Goal: Transaction & Acquisition: Purchase product/service

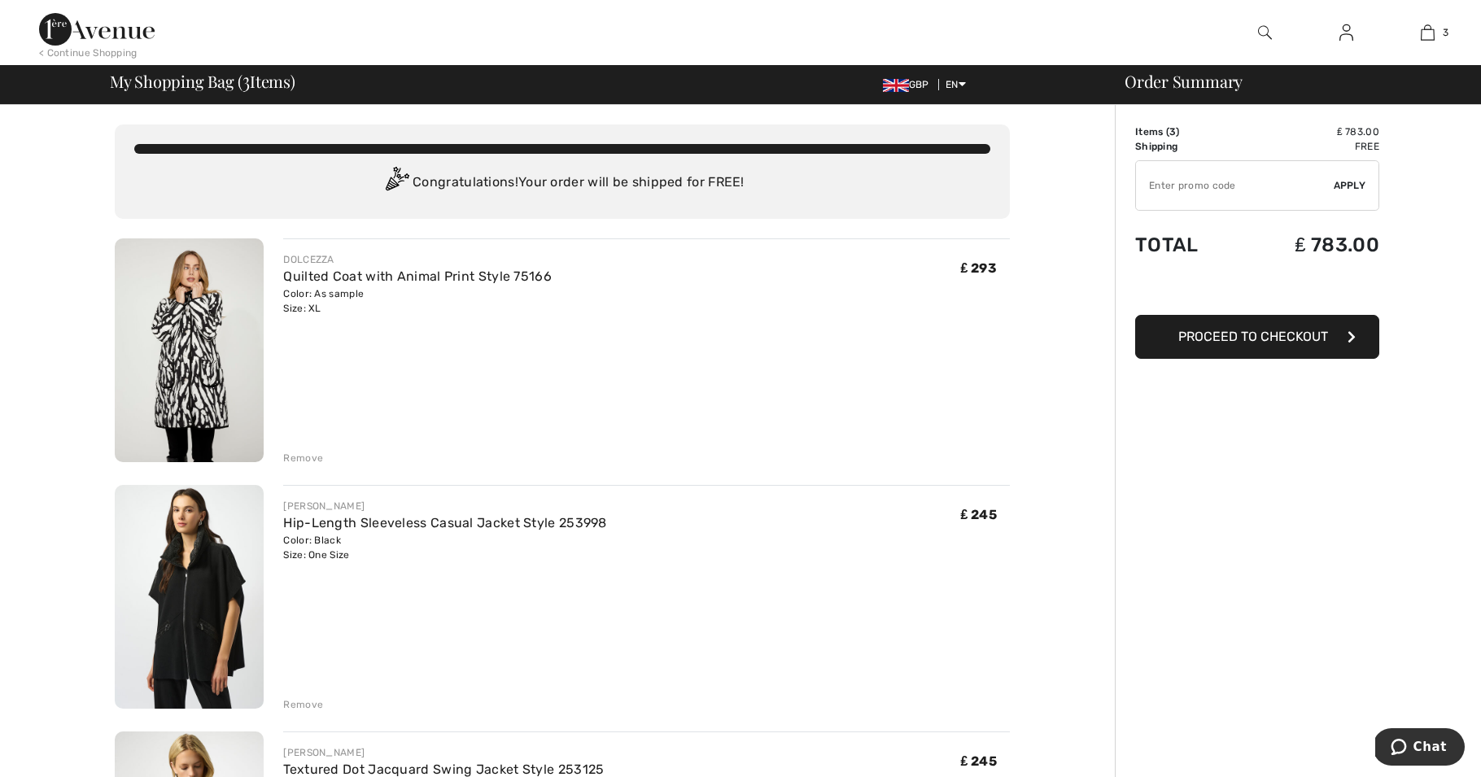
click at [309, 455] on div "Remove" at bounding box center [303, 458] width 40 height 15
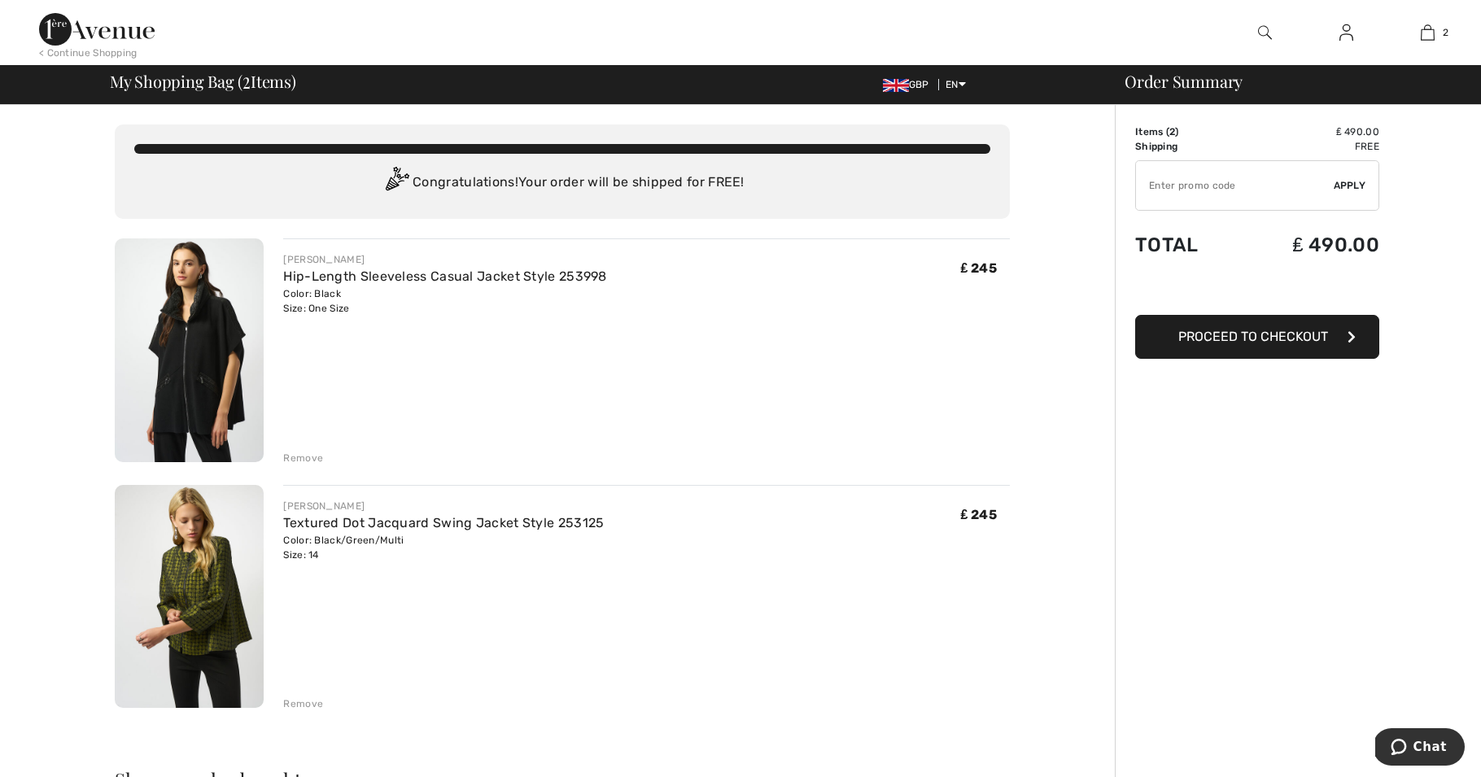
click at [170, 382] on img at bounding box center [189, 350] width 149 height 224
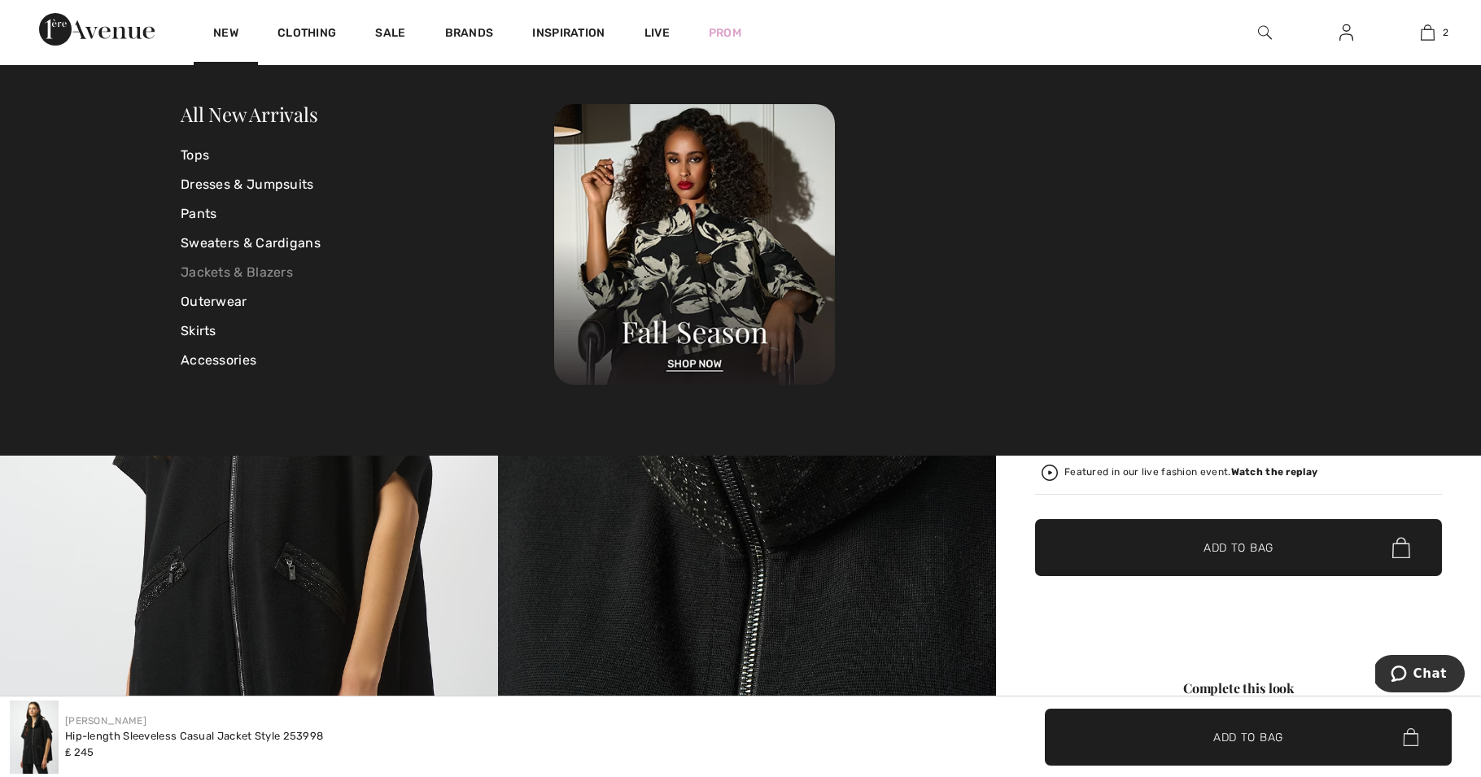
click at [235, 263] on link "Jackets & Blazers" at bounding box center [367, 272] width 373 height 29
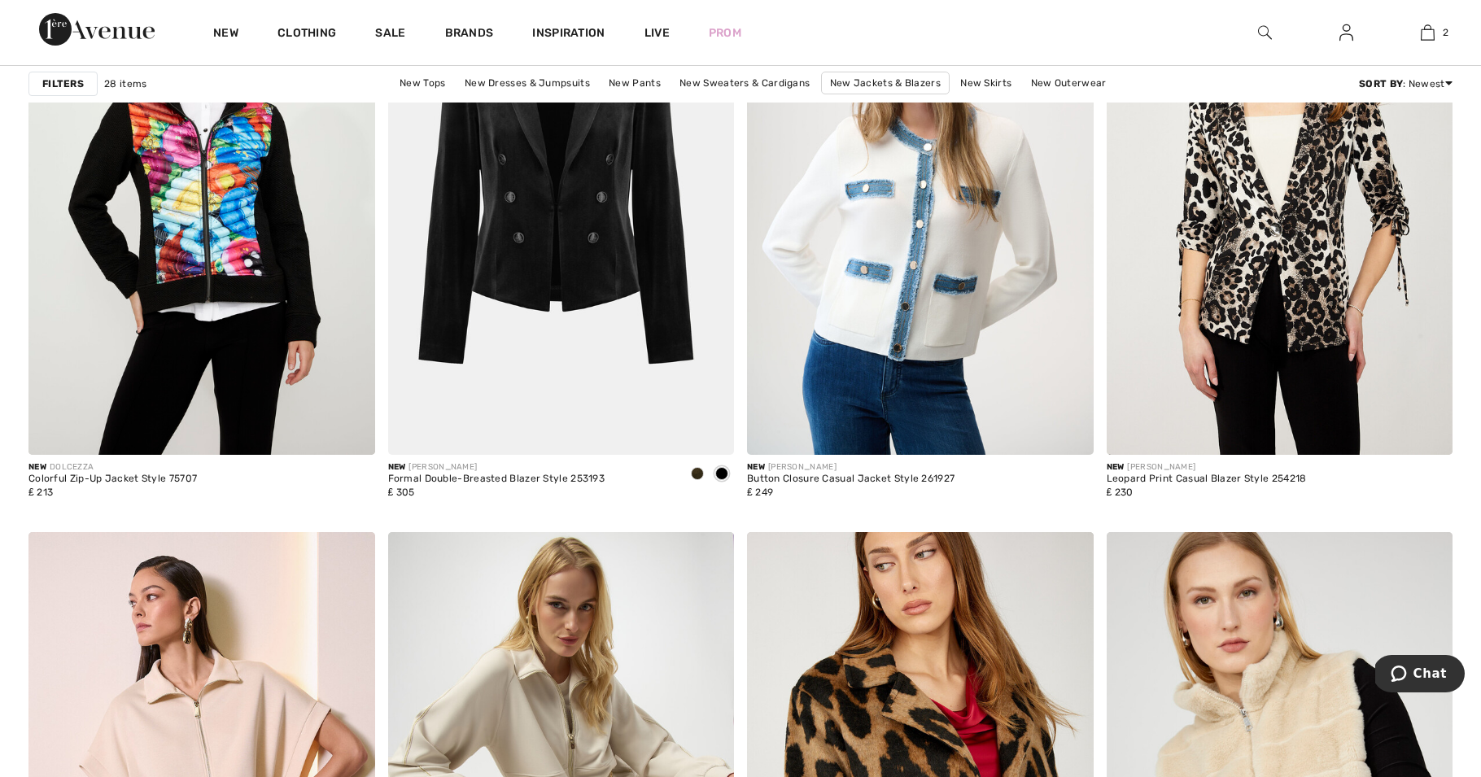
scroll to position [3022, 0]
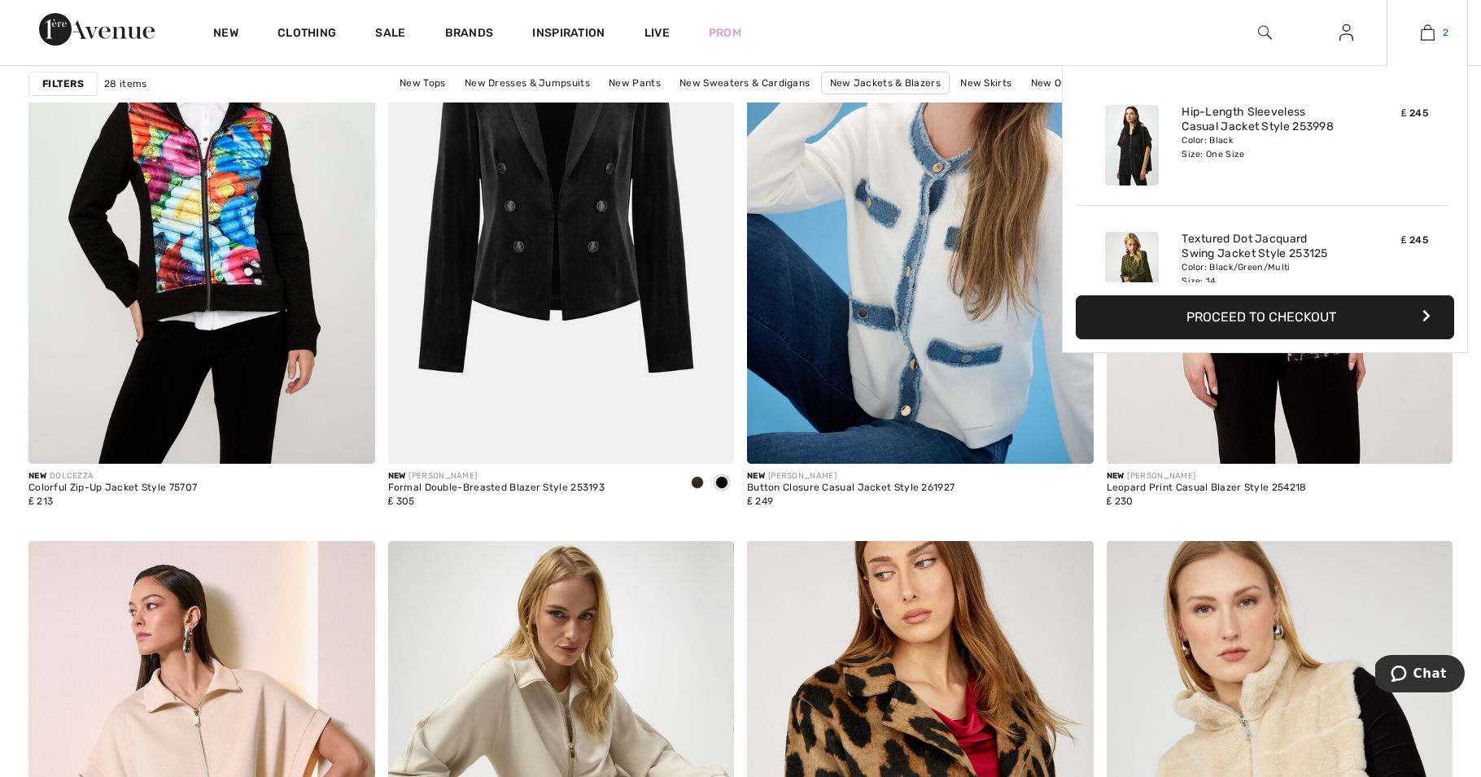
click at [1425, 34] on img at bounding box center [1427, 33] width 14 height 20
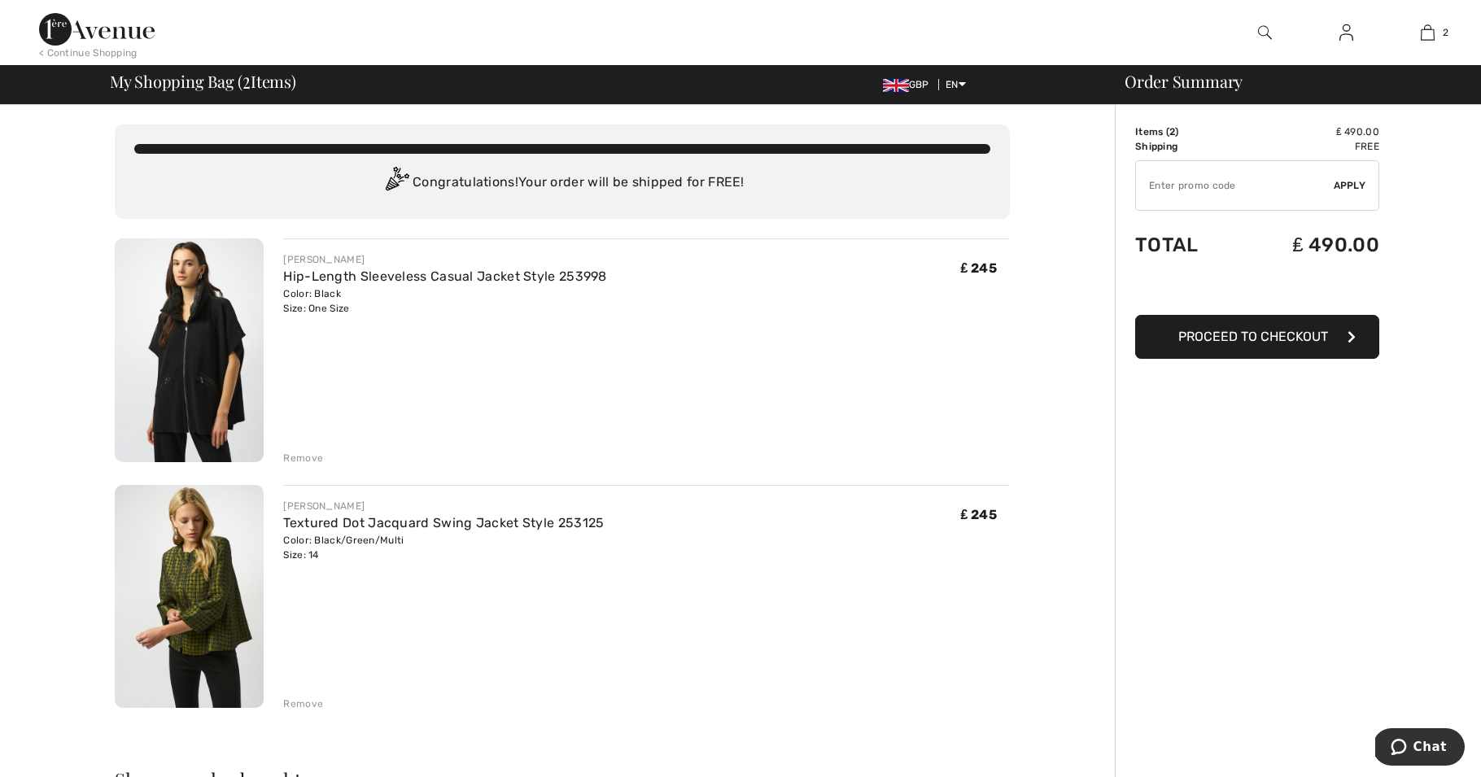
click at [304, 704] on div "Remove" at bounding box center [303, 703] width 40 height 15
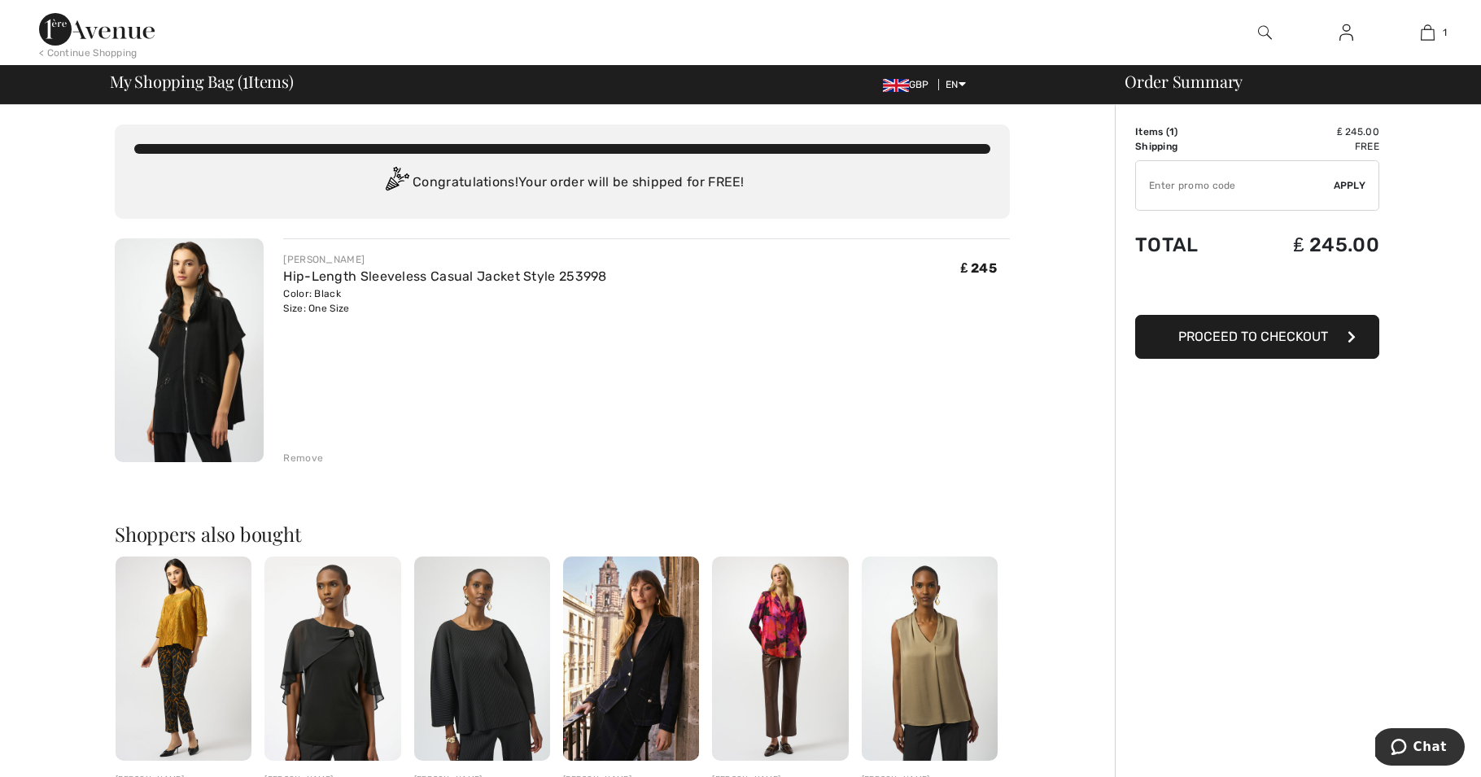
click at [489, 644] on img at bounding box center [482, 658] width 136 height 204
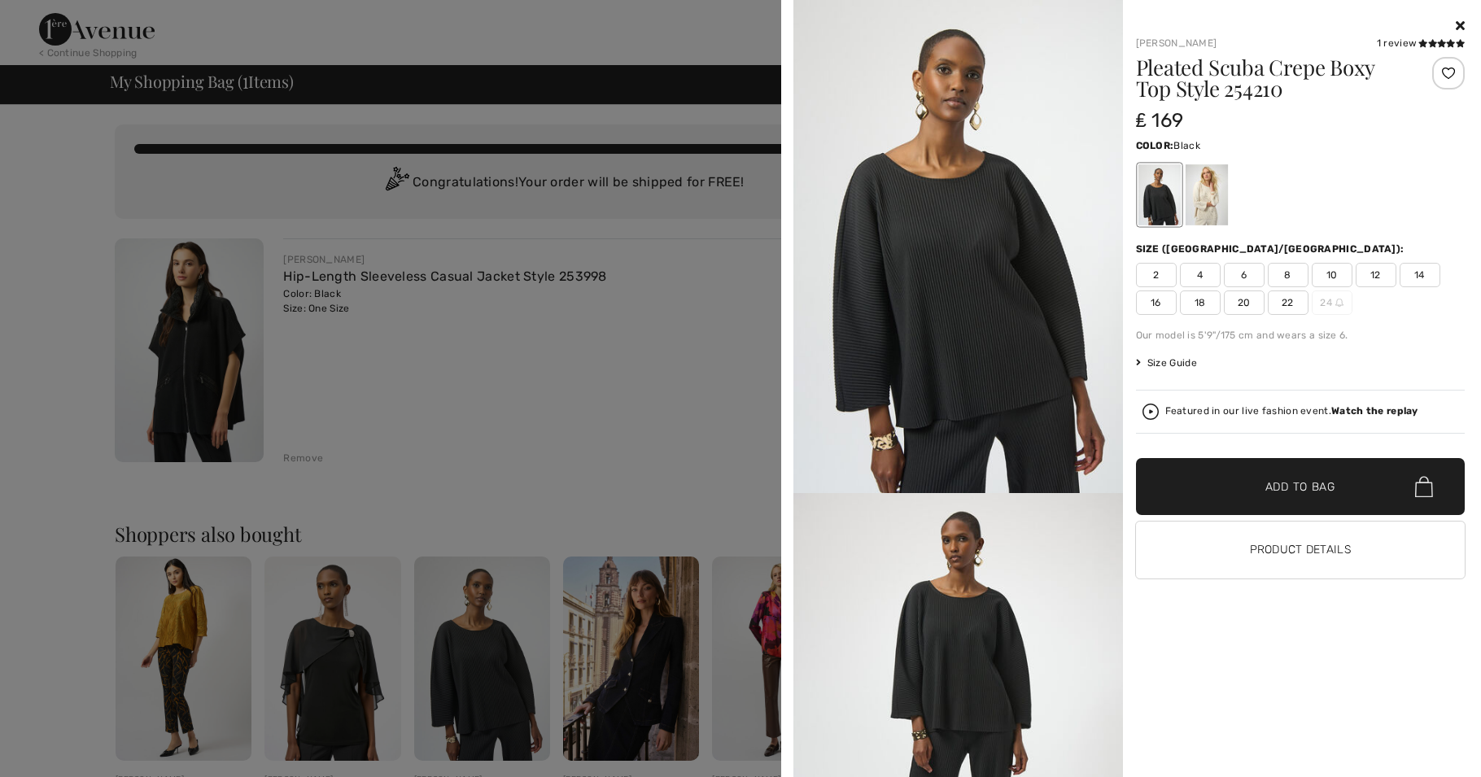
click at [526, 423] on div at bounding box center [740, 388] width 1481 height 777
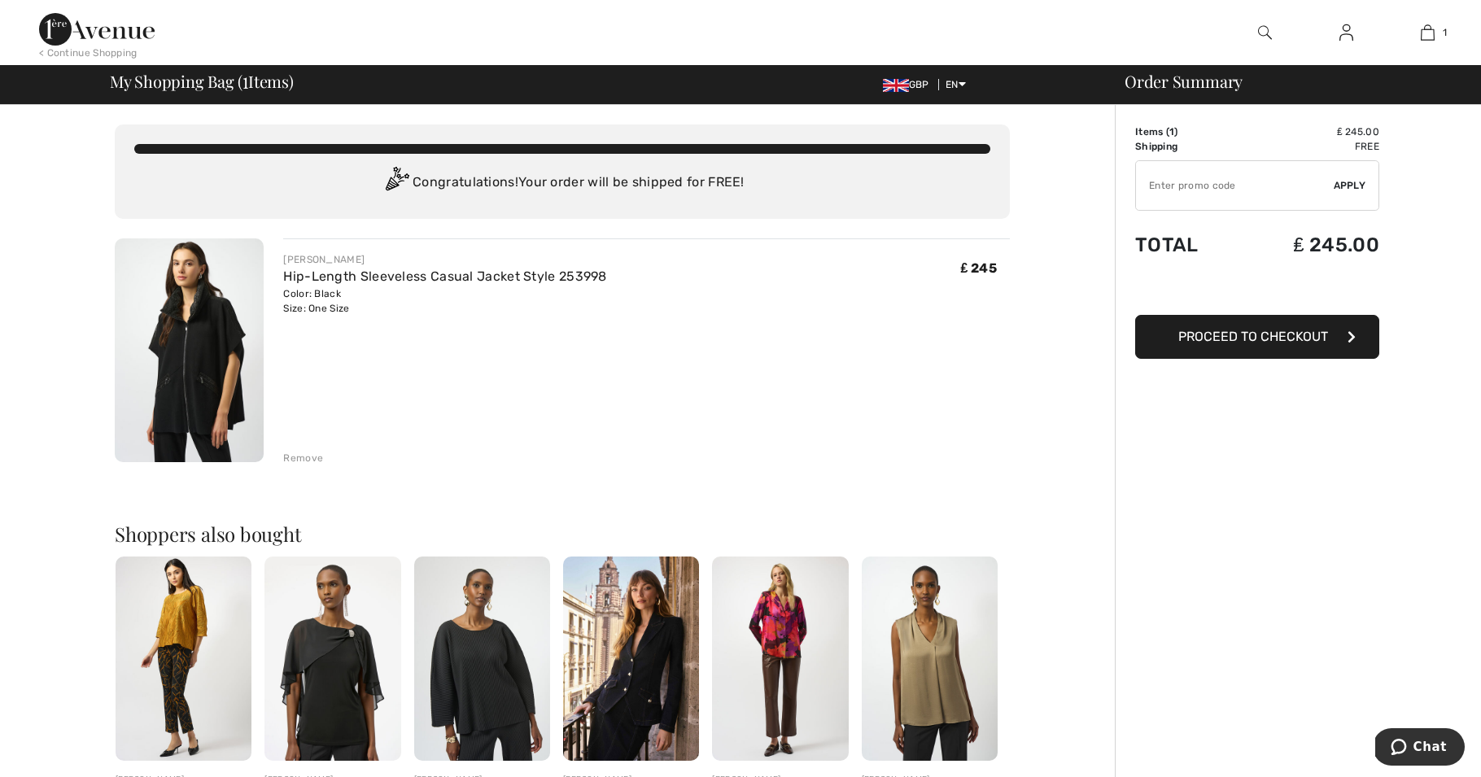
click at [177, 637] on img at bounding box center [184, 658] width 136 height 204
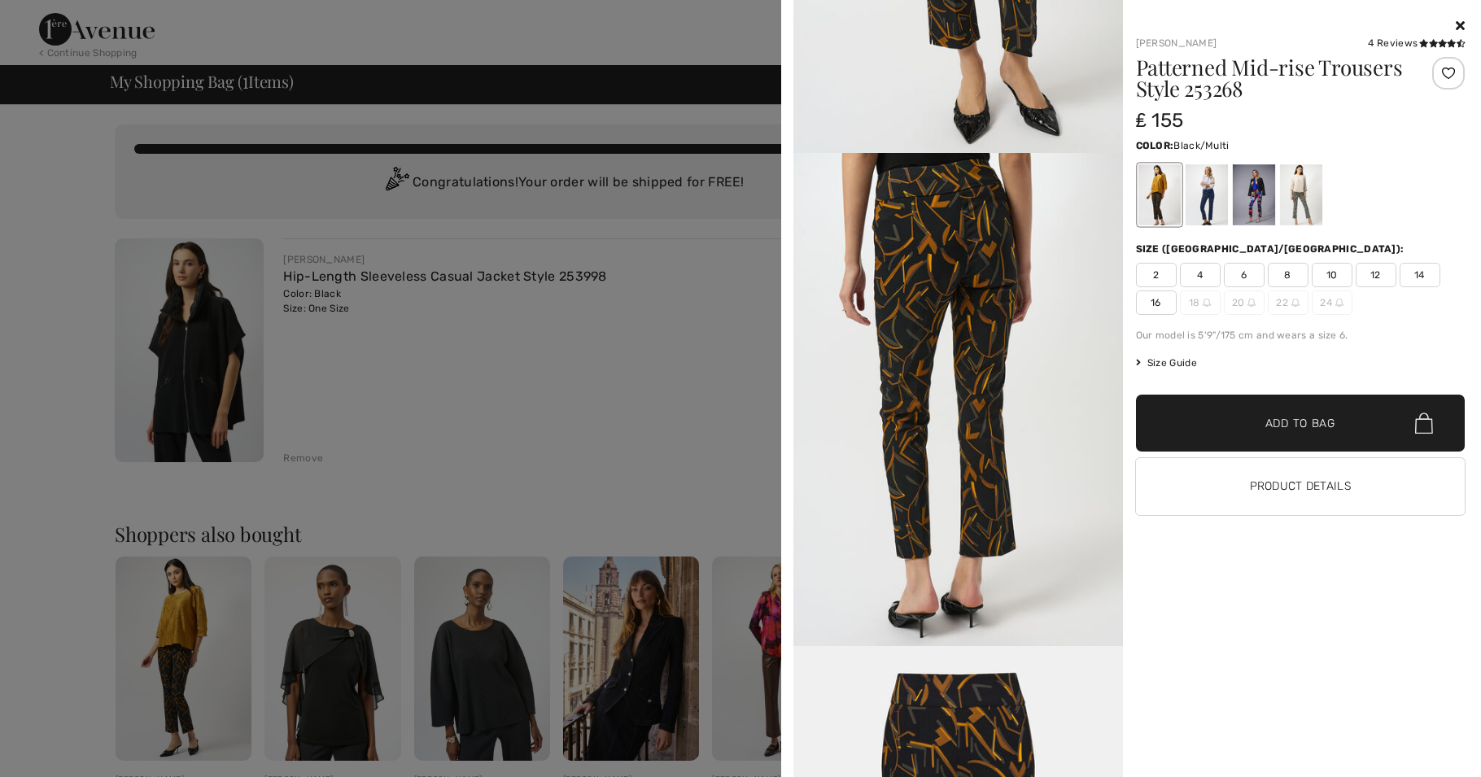
scroll to position [1501, 0]
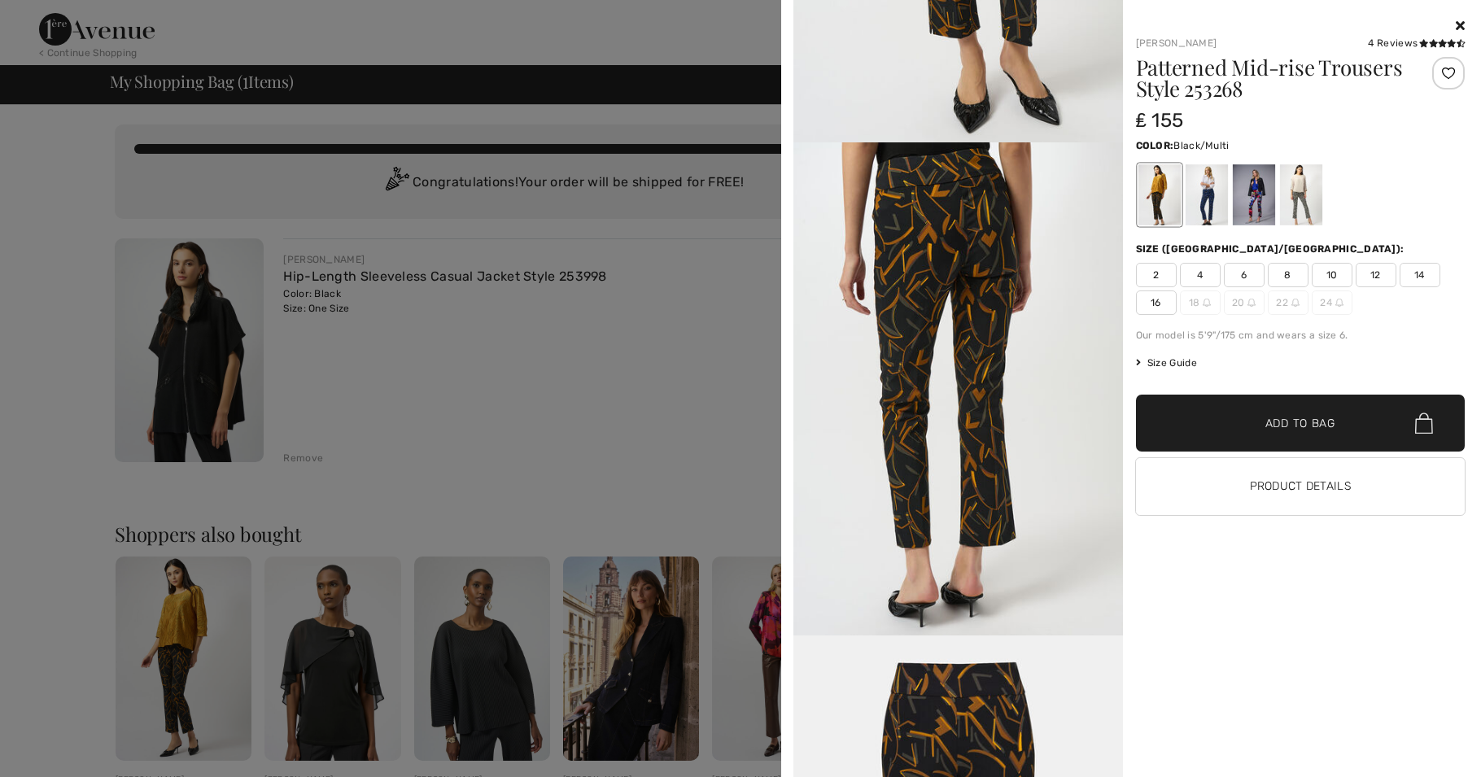
click at [331, 652] on div at bounding box center [740, 388] width 1481 height 777
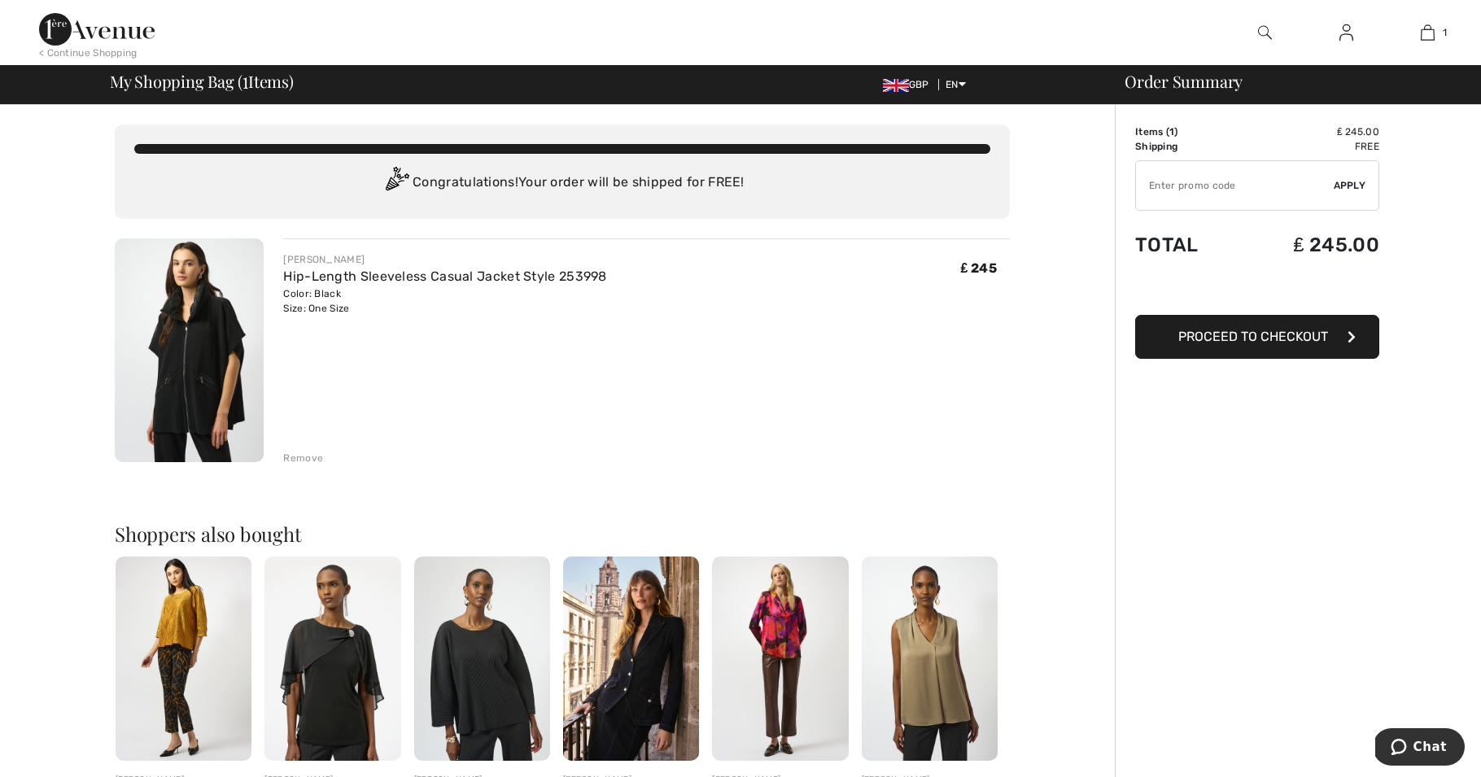
click at [331, 652] on img at bounding box center [332, 658] width 136 height 204
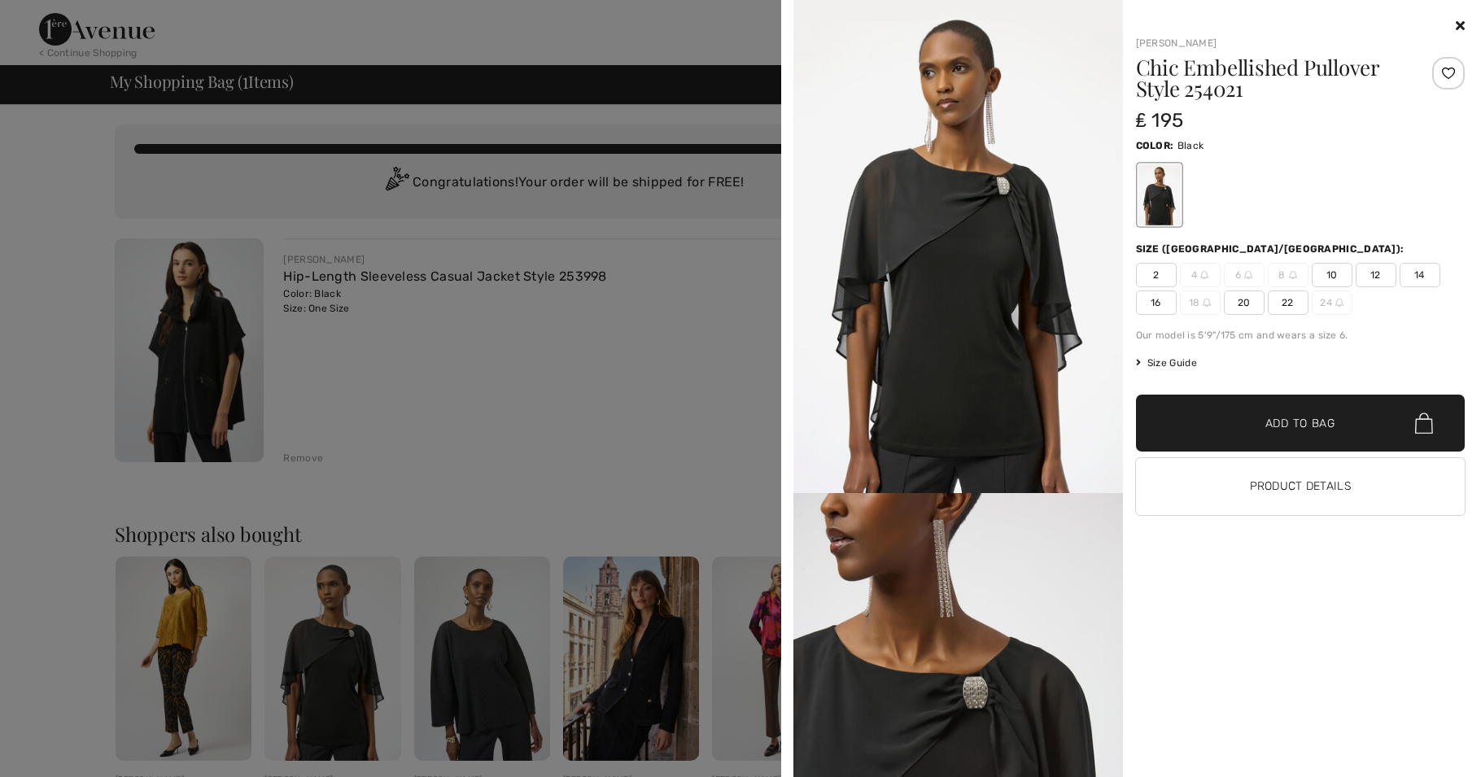
click at [754, 646] on div at bounding box center [740, 388] width 1481 height 777
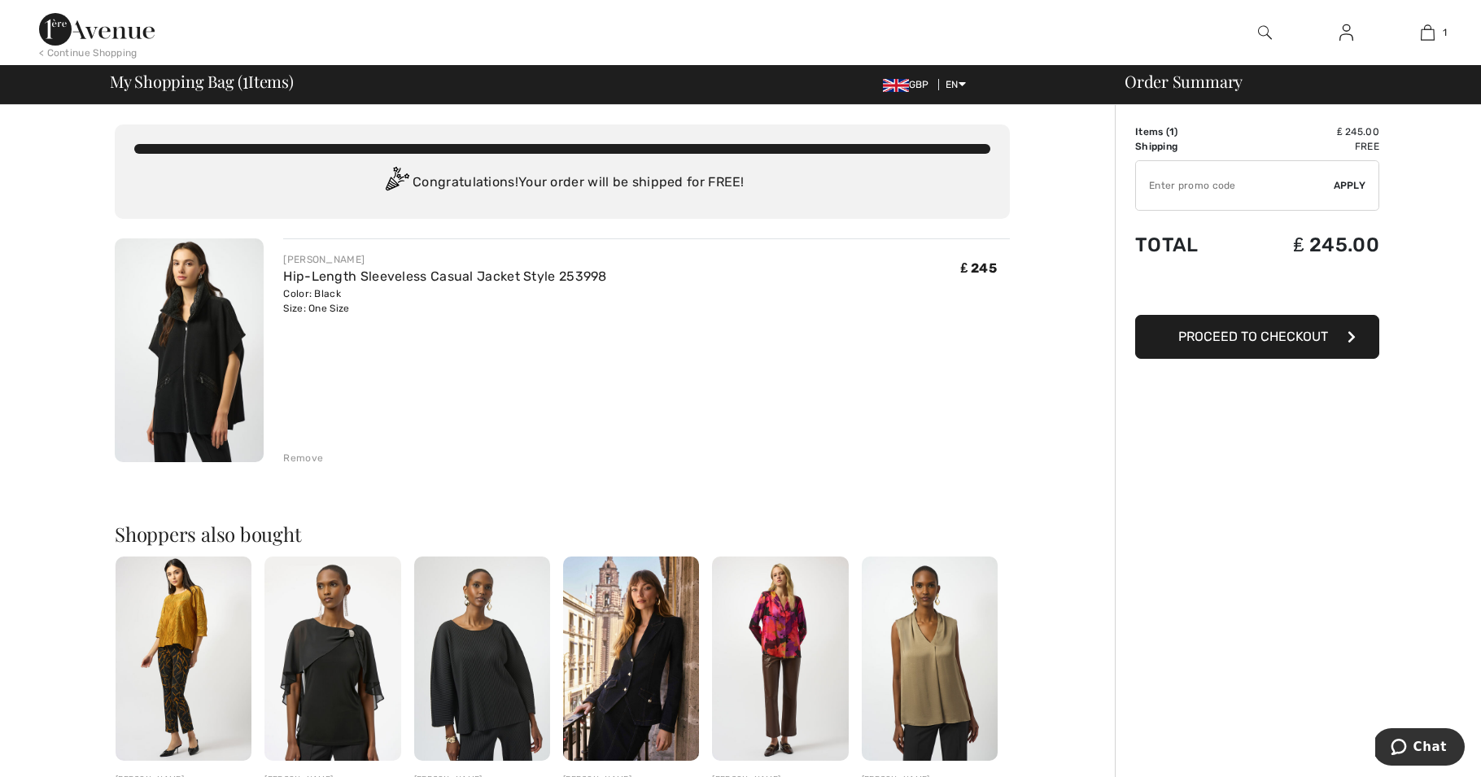
click at [778, 645] on img at bounding box center [780, 658] width 136 height 204
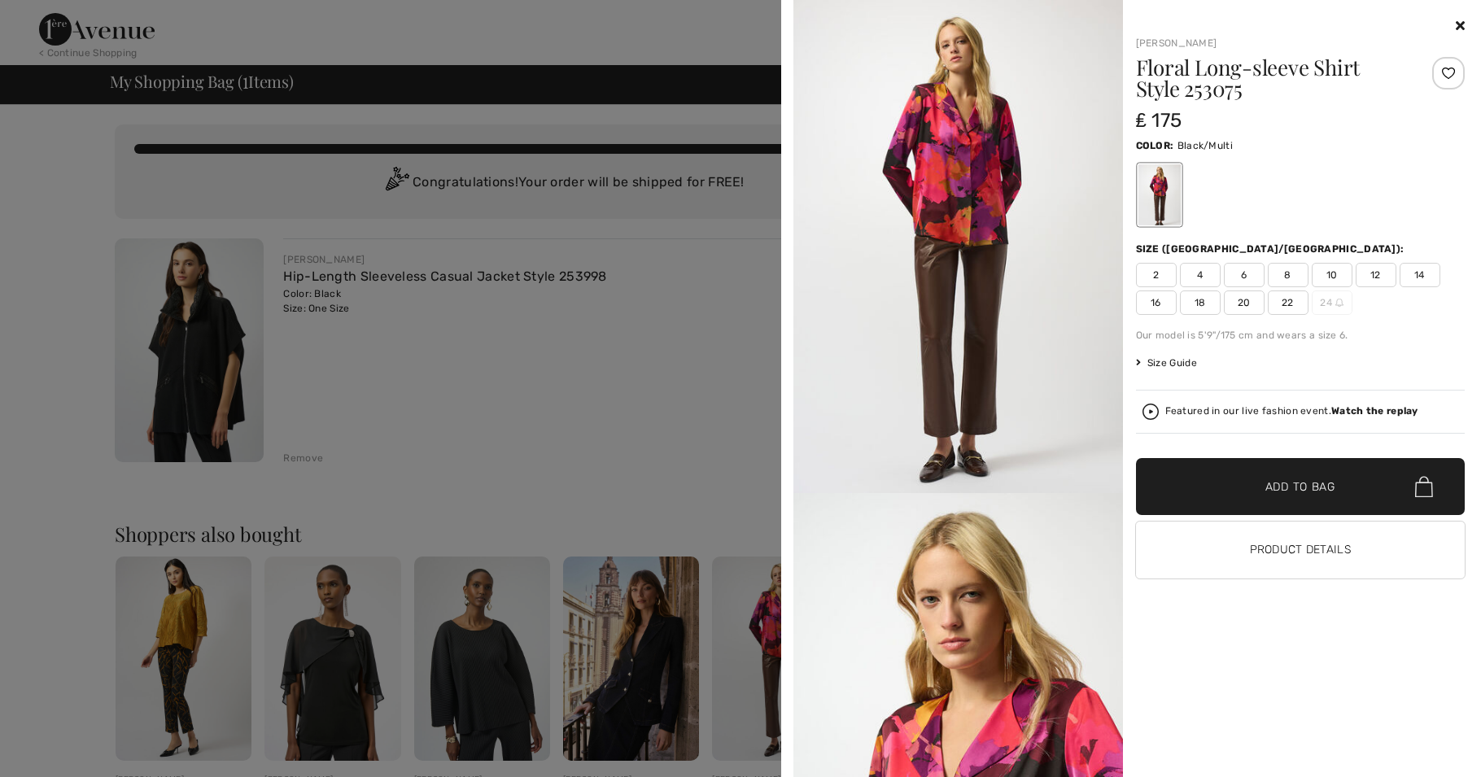
click at [731, 287] on div at bounding box center [740, 388] width 1481 height 777
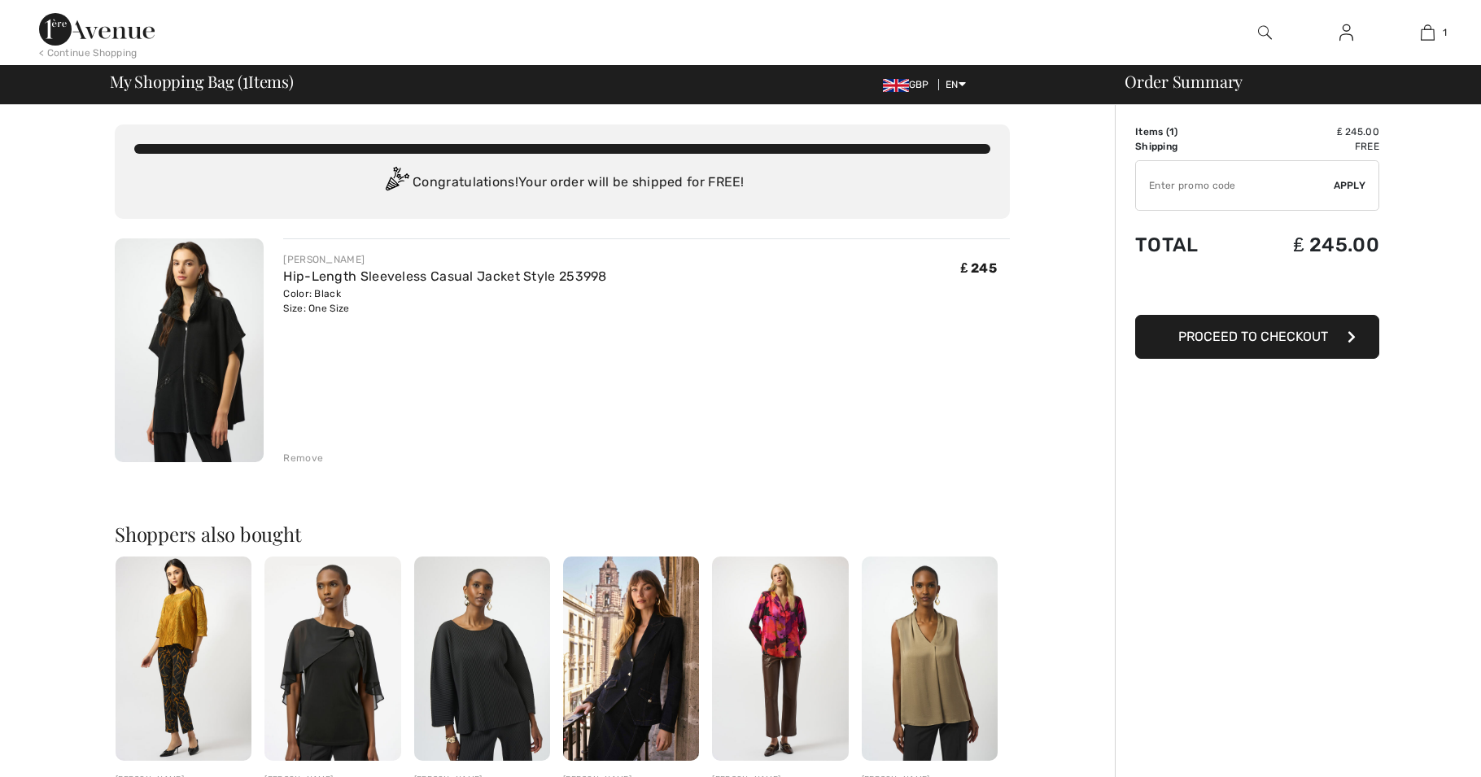
scroll to position [0, 0]
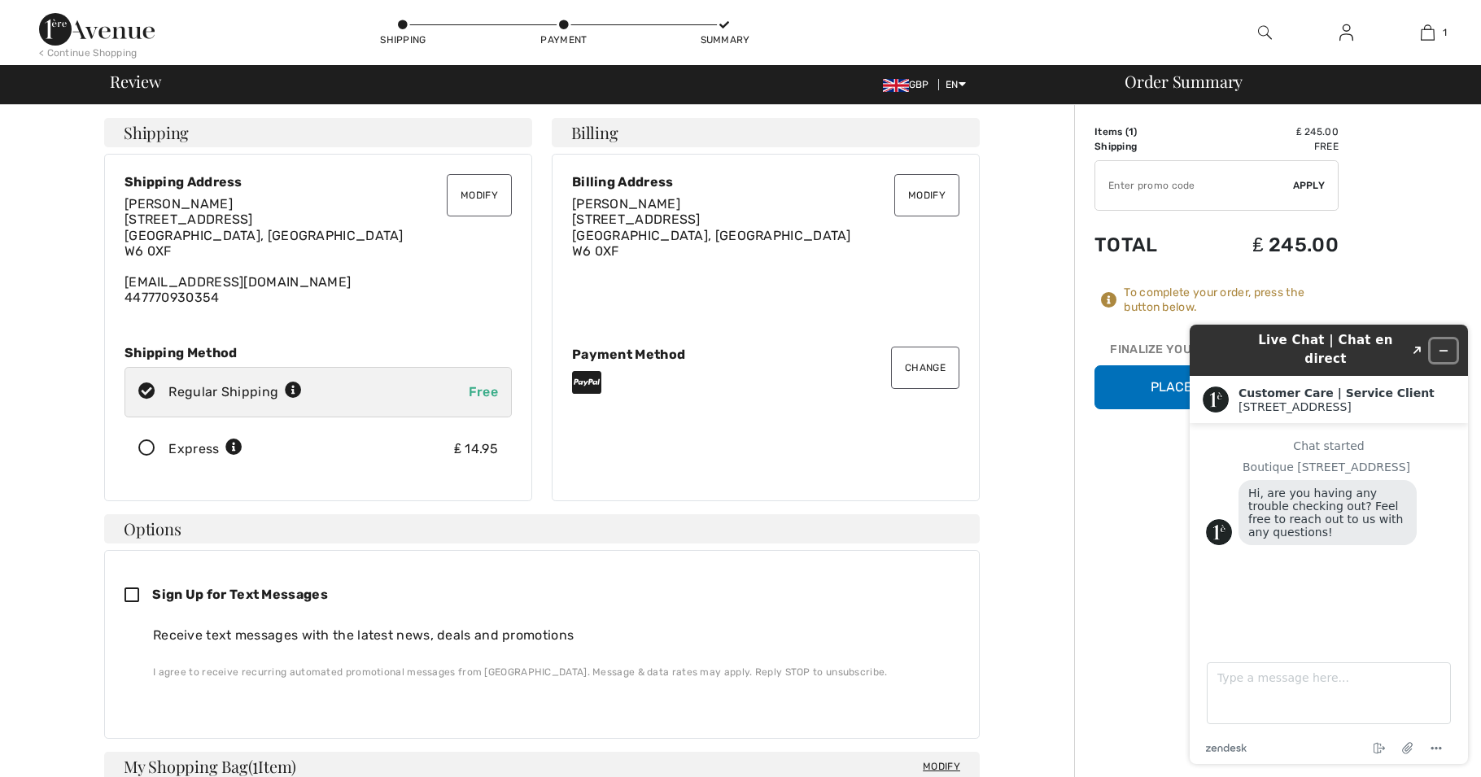
click at [1446, 351] on icon "Minimize widget" at bounding box center [1443, 351] width 7 height 0
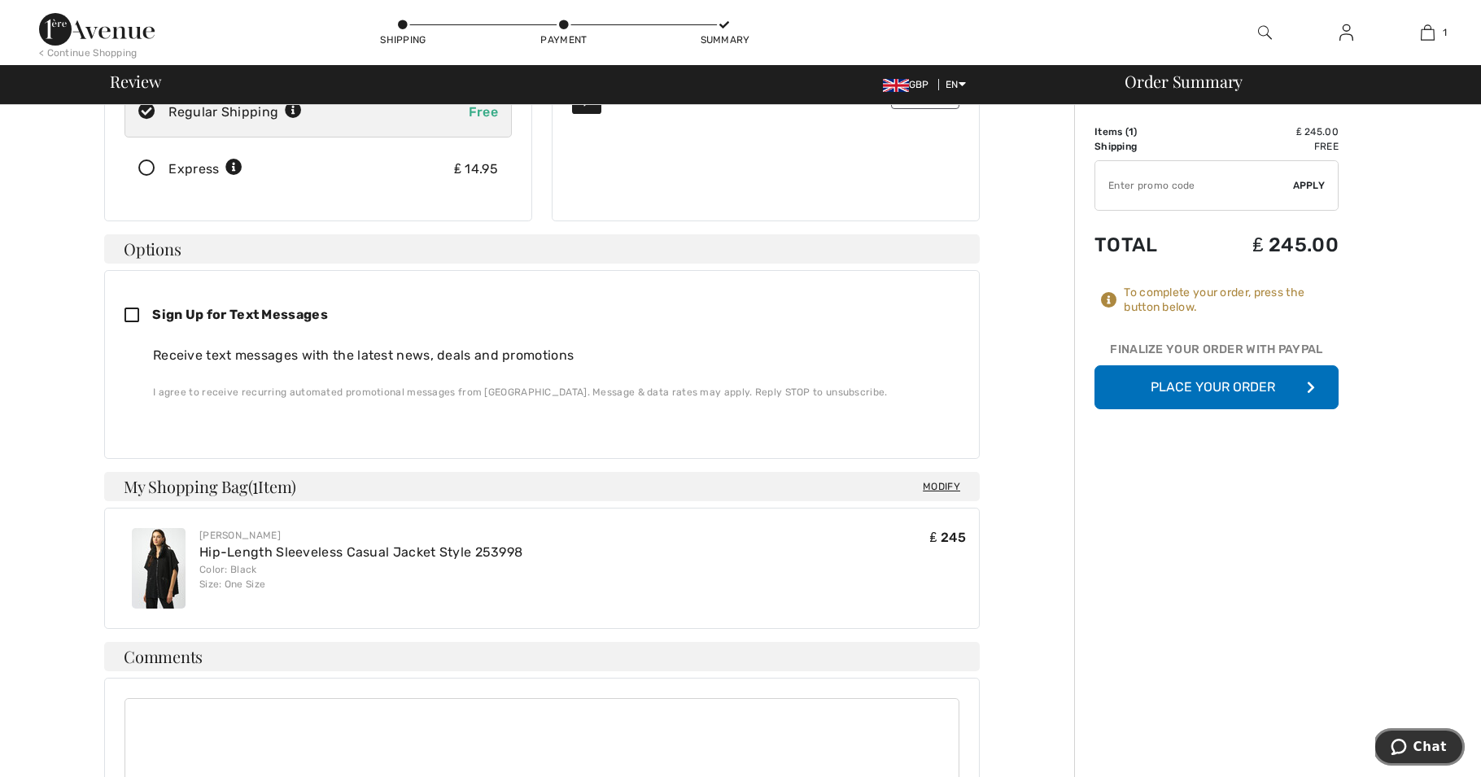
scroll to position [281, 0]
click at [1189, 382] on button "Place Your Order" at bounding box center [1216, 387] width 244 height 44
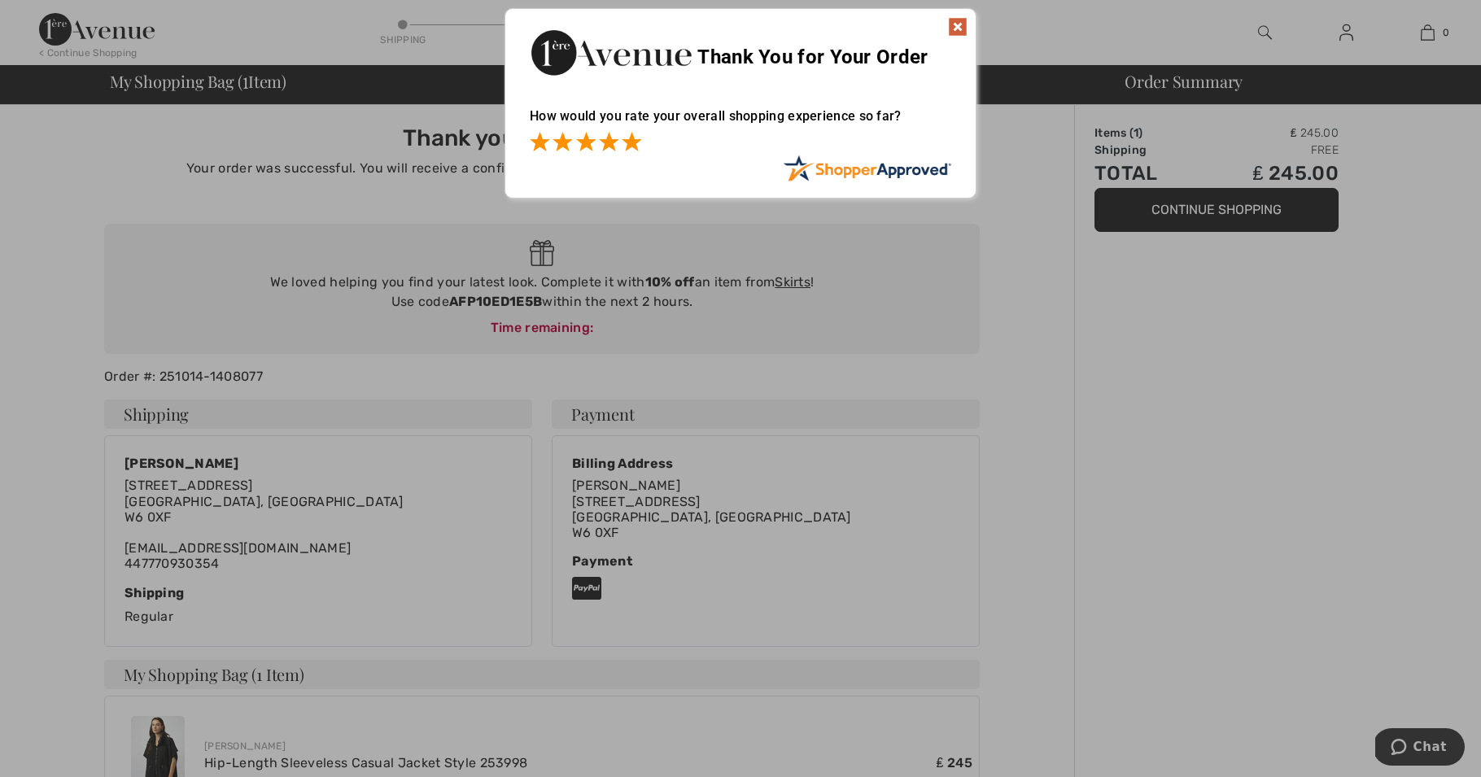
click at [630, 142] on span at bounding box center [632, 142] width 20 height 20
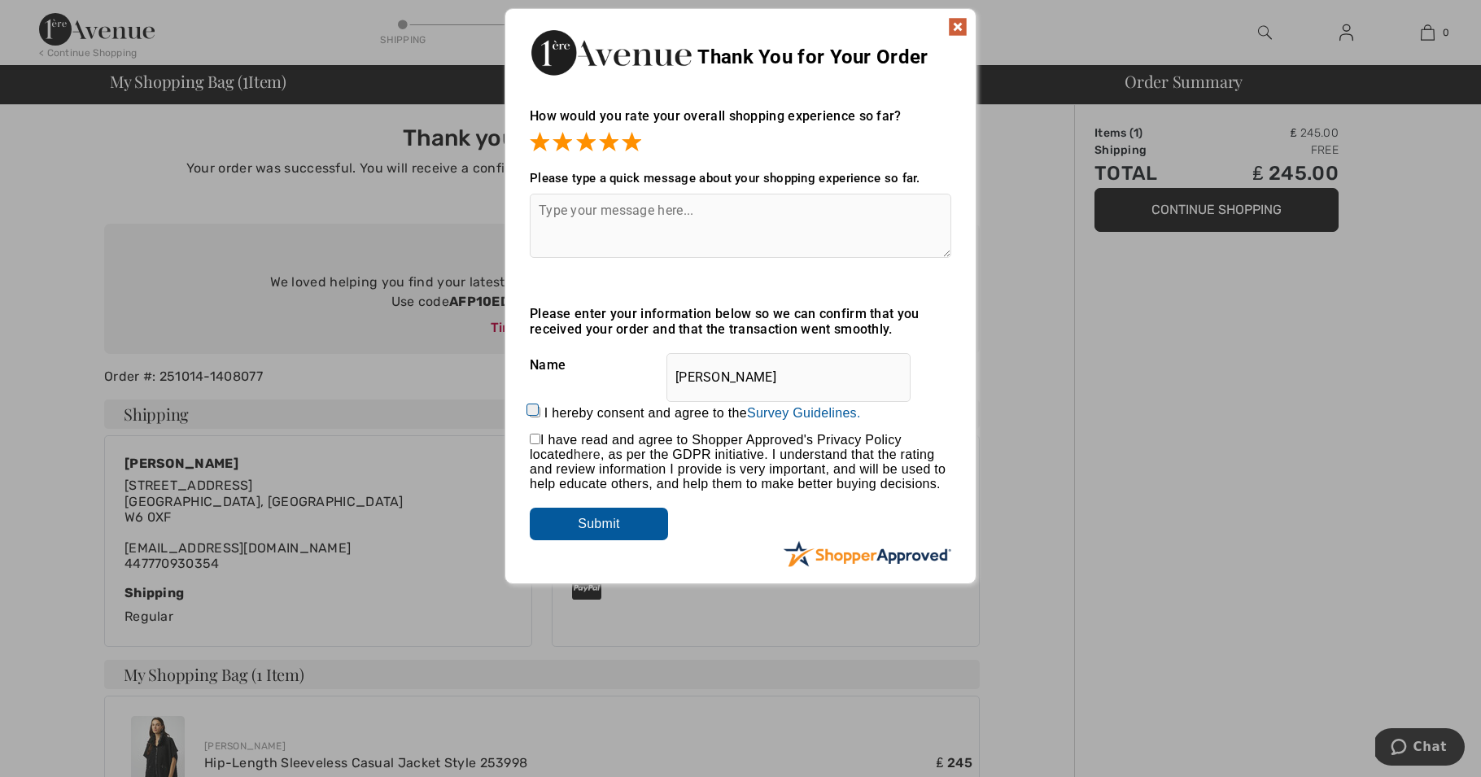
click at [607, 521] on input "Submit" at bounding box center [599, 524] width 138 height 33
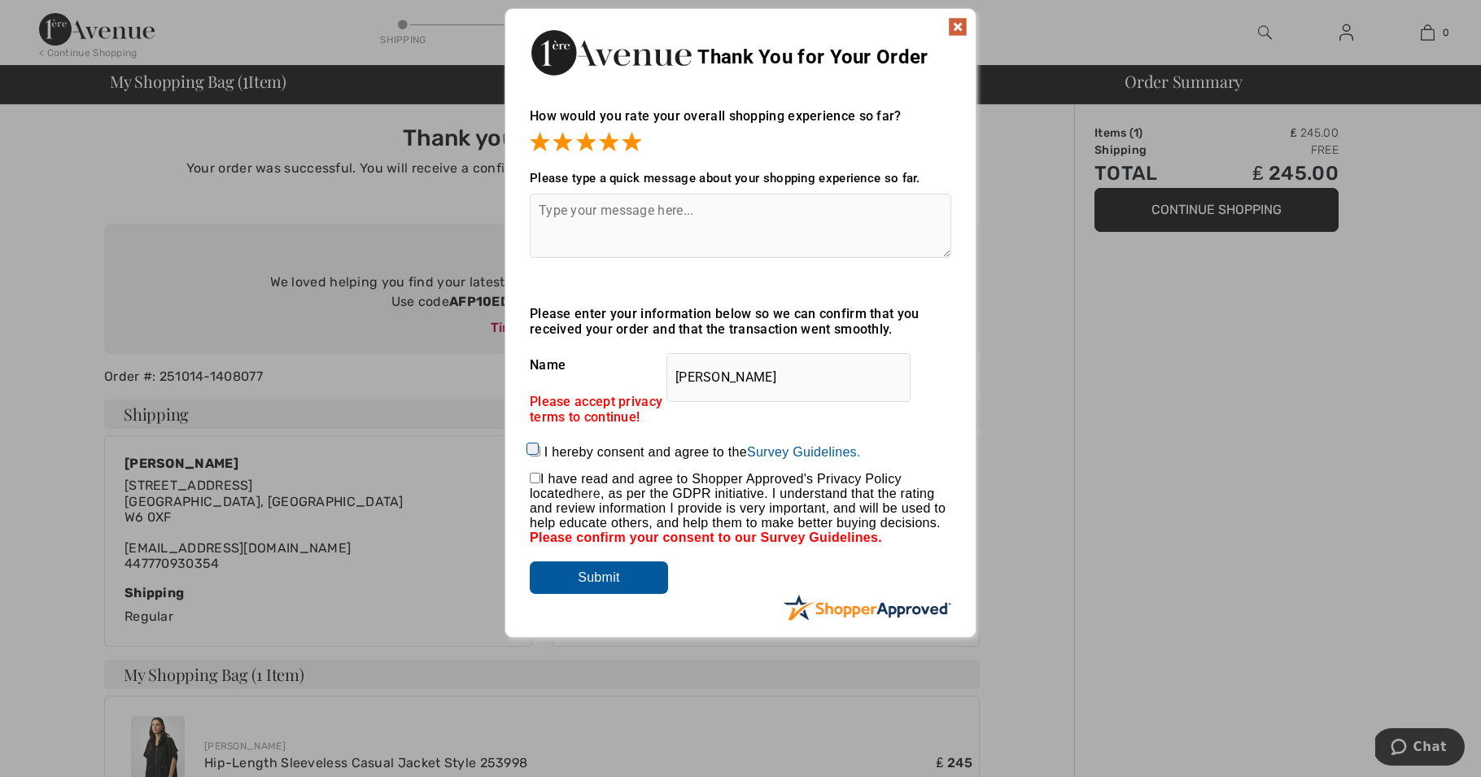
click at [534, 473] on input "checkbox" at bounding box center [535, 478] width 11 height 11
checkbox input "true"
click at [530, 446] on input "I hereby consent and agree to the By submitting a review, you grant permission …" at bounding box center [535, 451] width 11 height 11
checkbox input "true"
click at [604, 573] on input "Submit" at bounding box center [599, 577] width 138 height 33
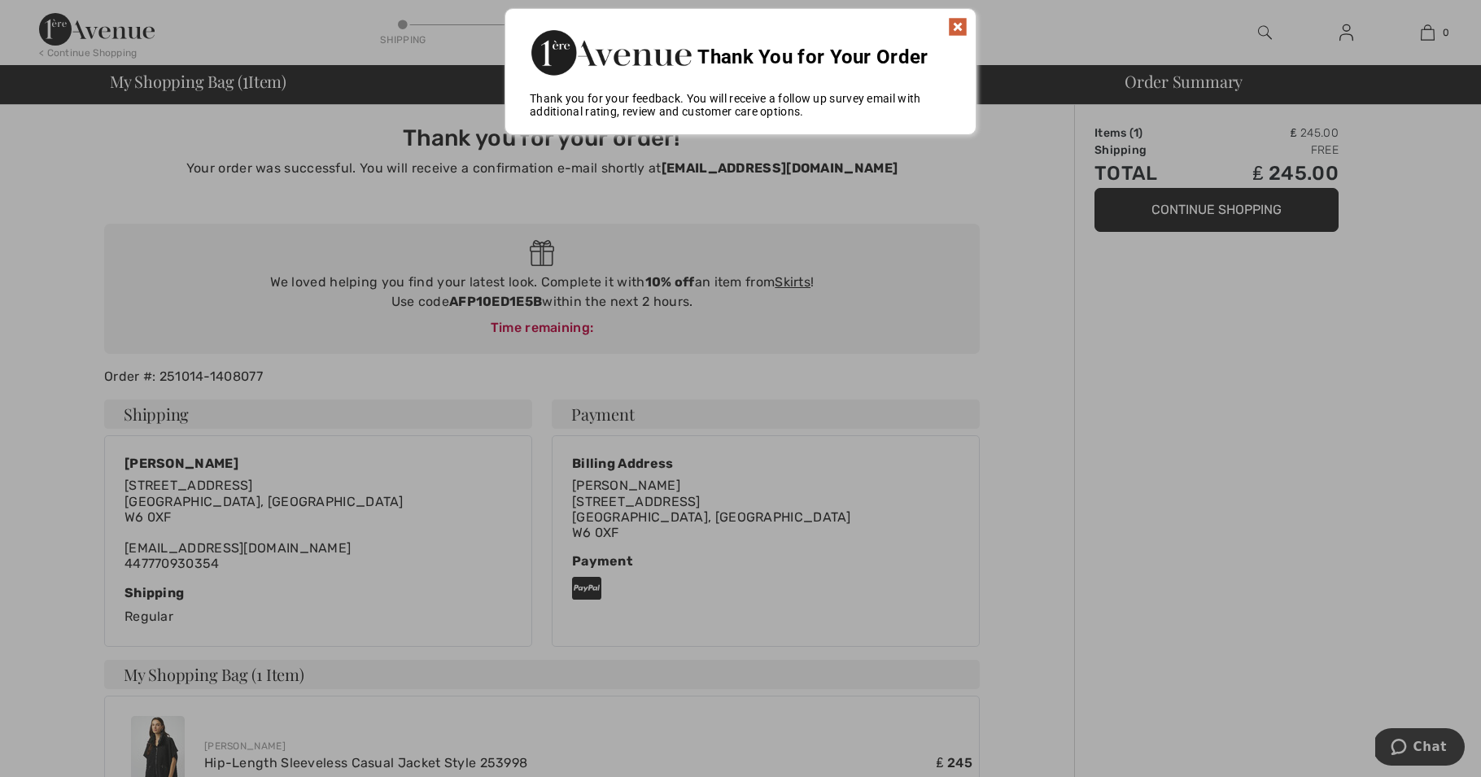
click at [957, 24] on img at bounding box center [958, 27] width 20 height 20
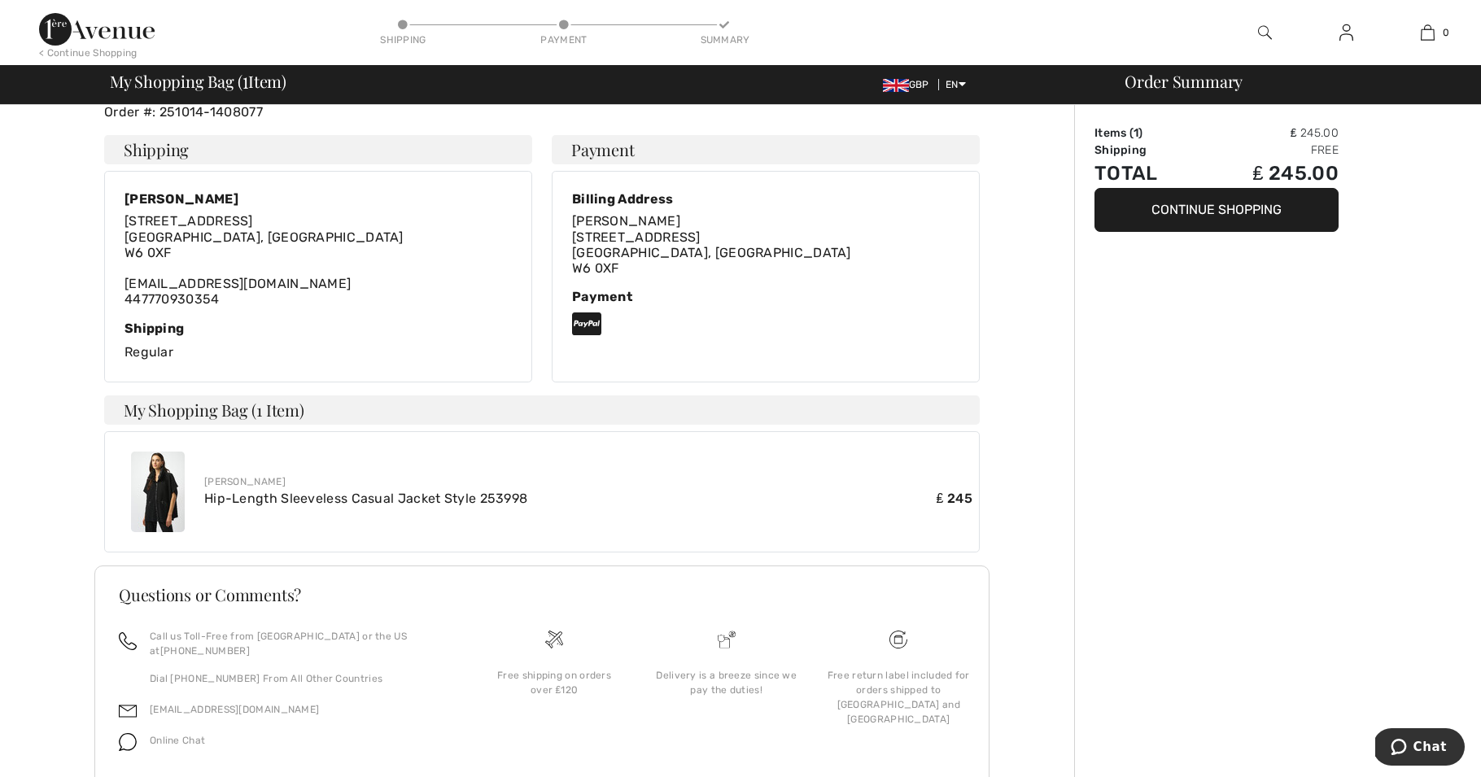
scroll to position [305, 0]
